Goal: Browse casually

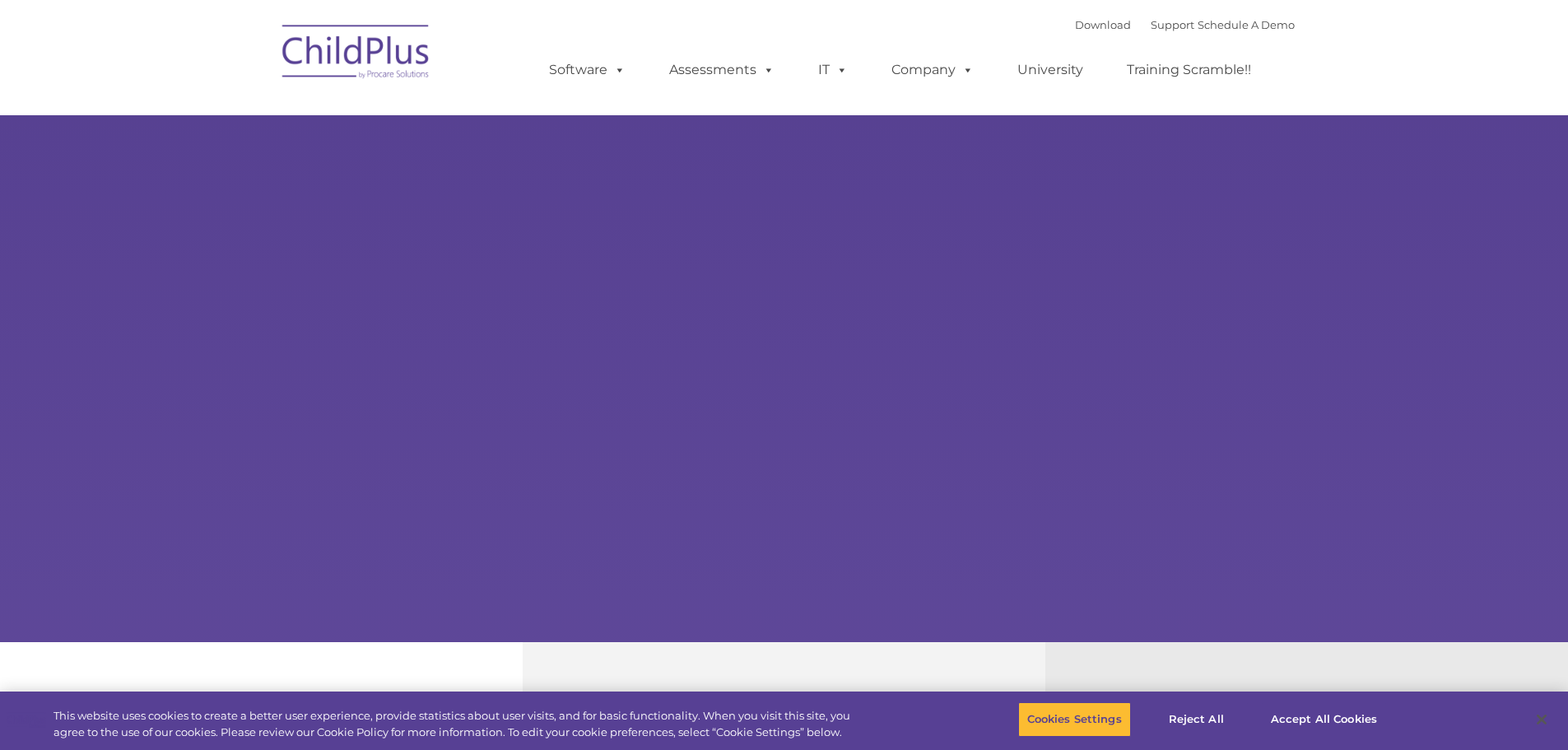
select select "MEDIUM"
type input ""
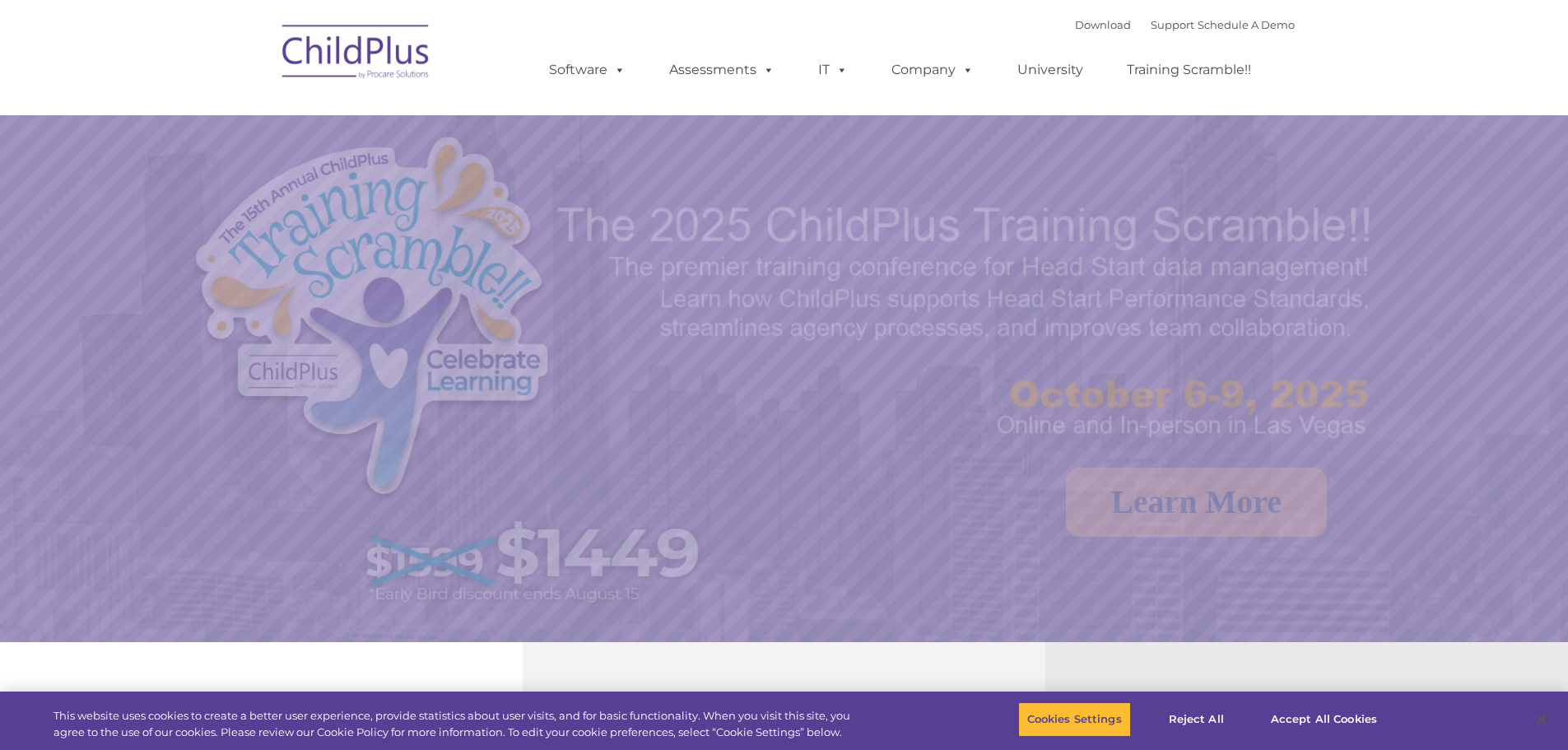
select select "MEDIUM"
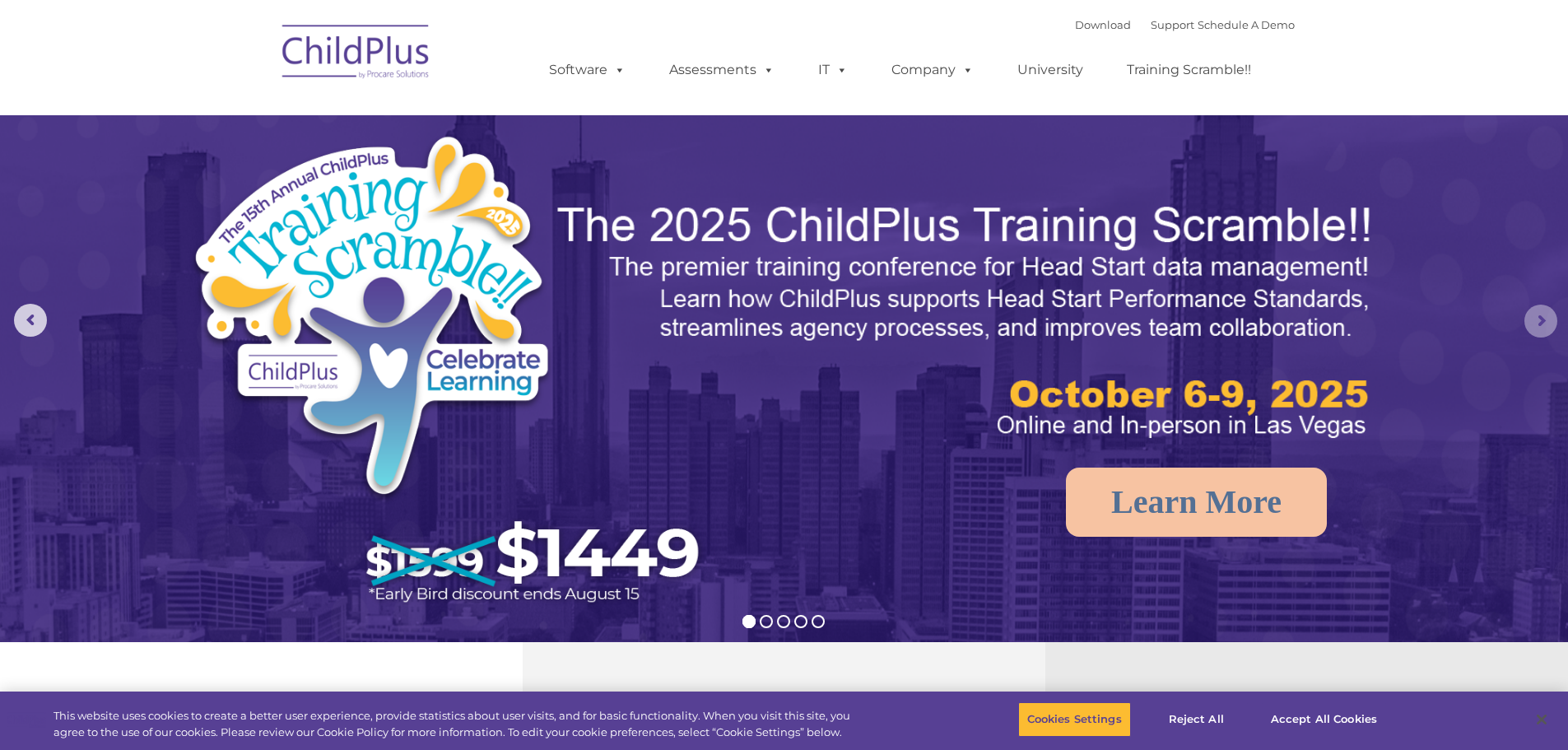
click at [1545, 326] on rs-arrow at bounding box center [1540, 320] width 33 height 33
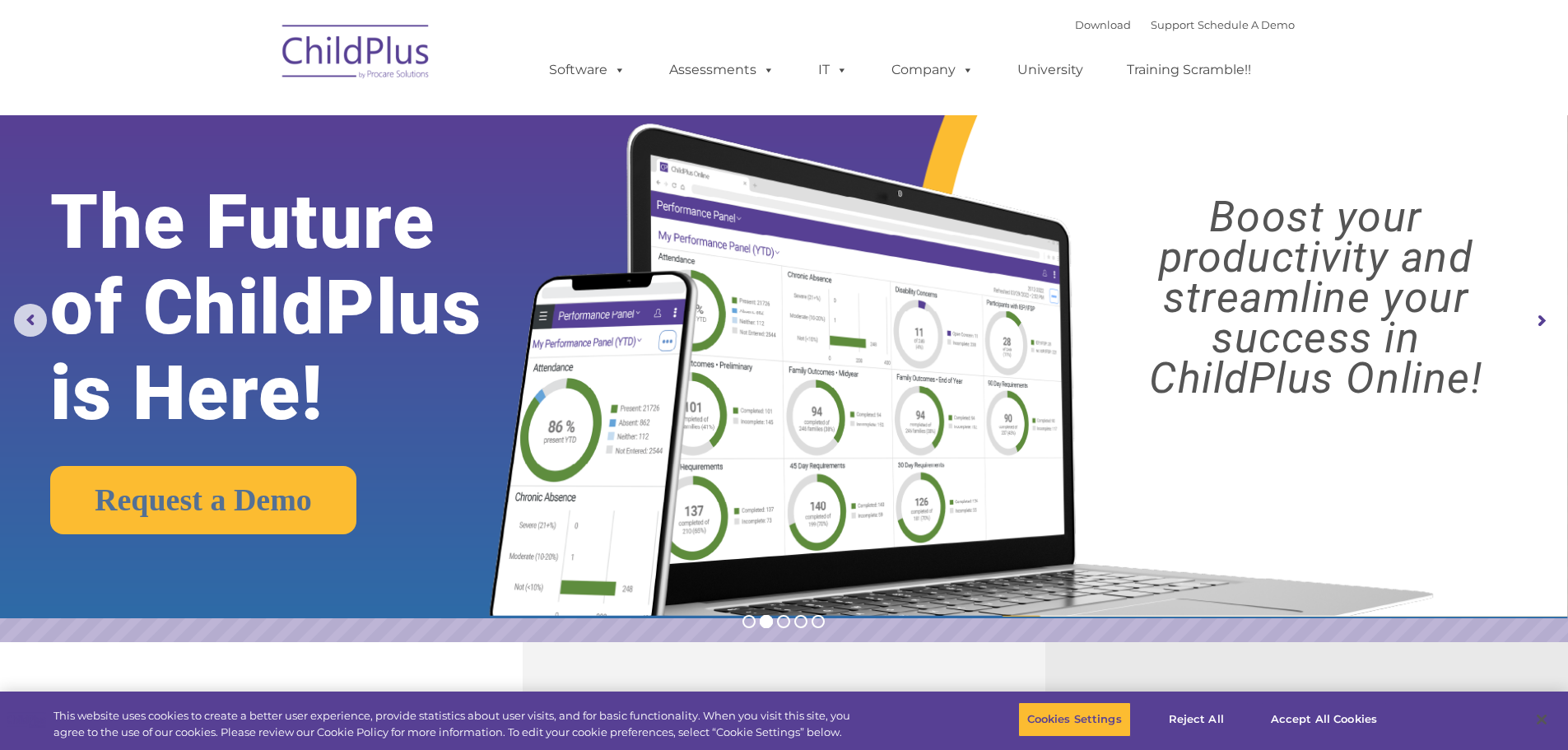
click at [1545, 326] on rs-arrow at bounding box center [1540, 320] width 33 height 33
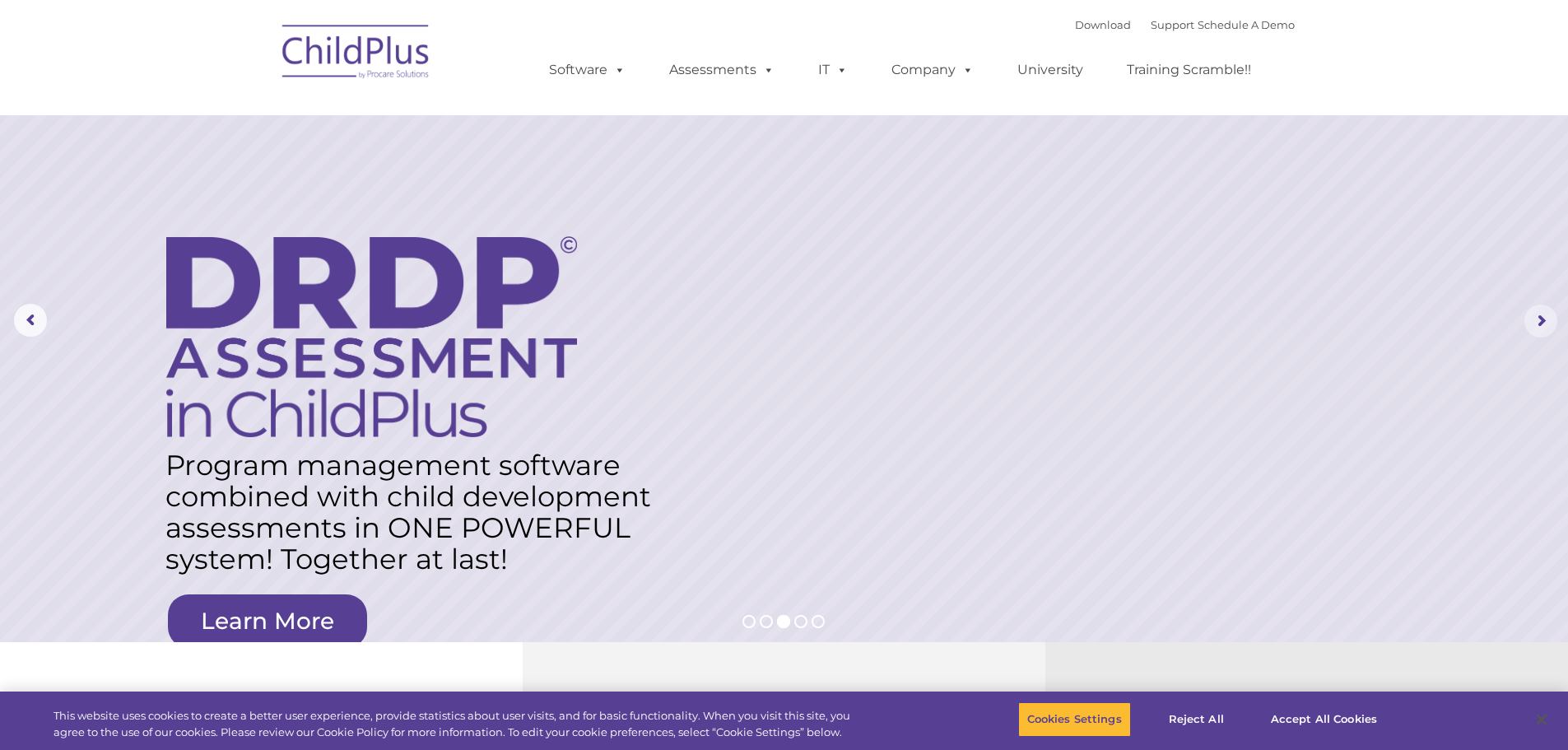
click at [1542, 325] on rs-arrow at bounding box center [1540, 320] width 33 height 33
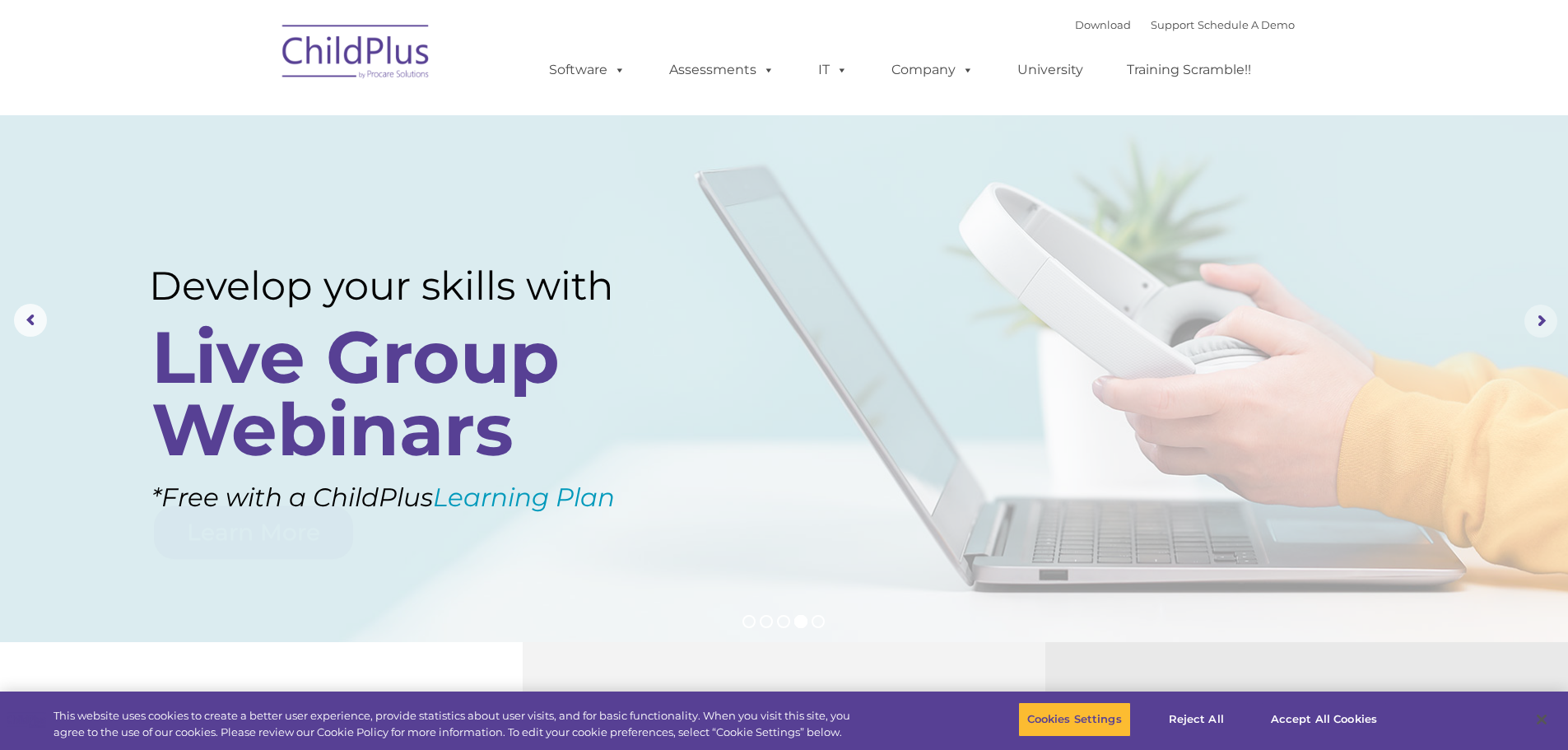
click at [1541, 325] on rs-arrow at bounding box center [1540, 320] width 33 height 33
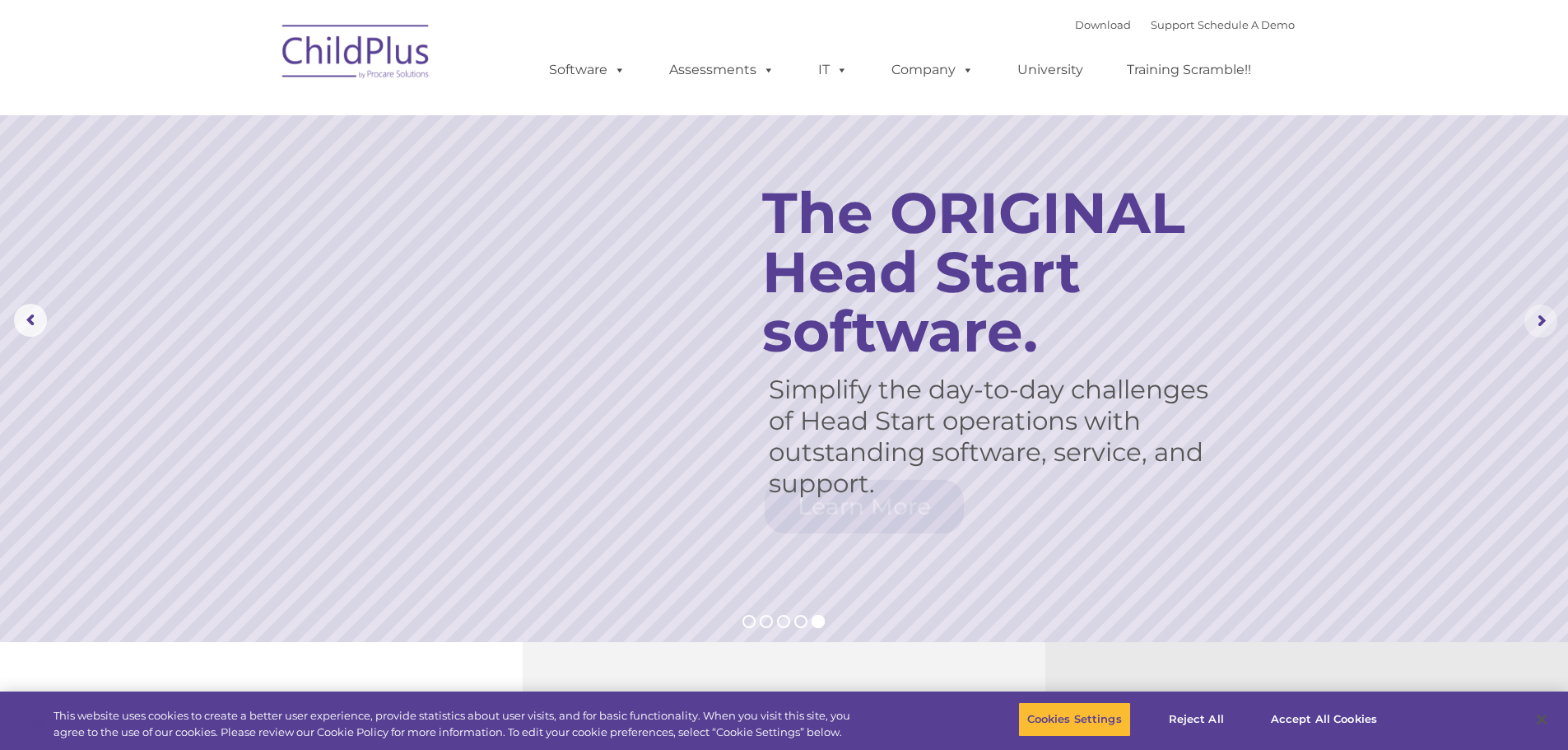
click at [1541, 325] on rs-arrow at bounding box center [1540, 320] width 33 height 33
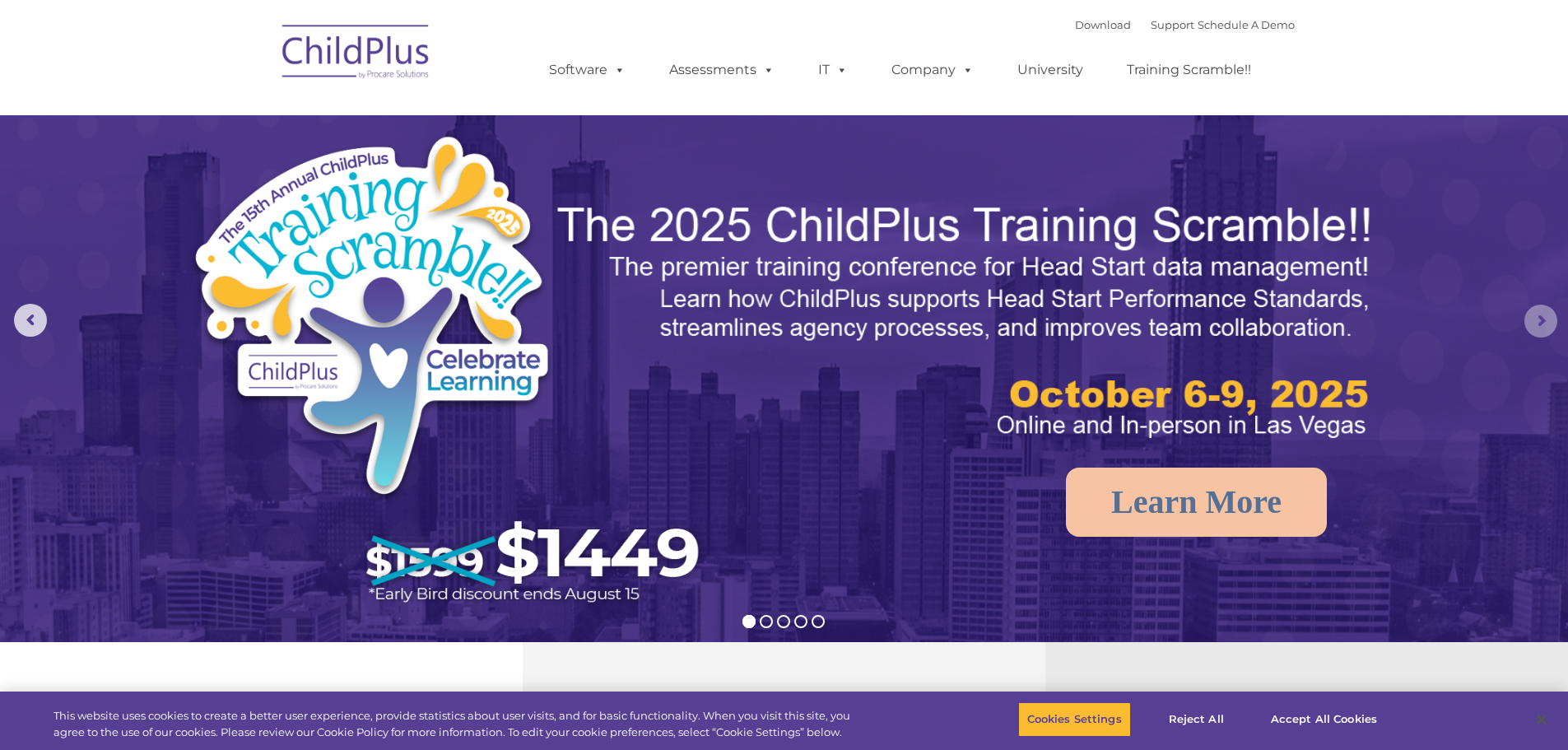
click at [1541, 325] on rs-arrow at bounding box center [1540, 320] width 33 height 33
